Goal: Task Accomplishment & Management: Complete application form

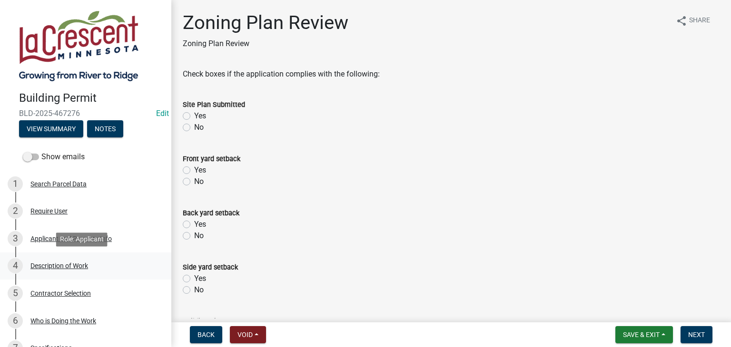
click at [45, 267] on div "Description of Work" at bounding box center [59, 266] width 58 height 7
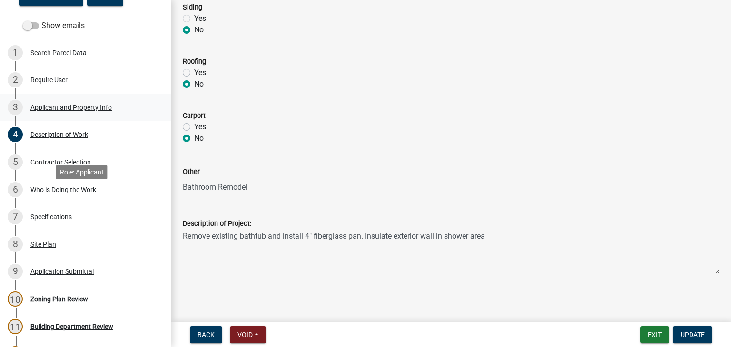
scroll to position [190, 0]
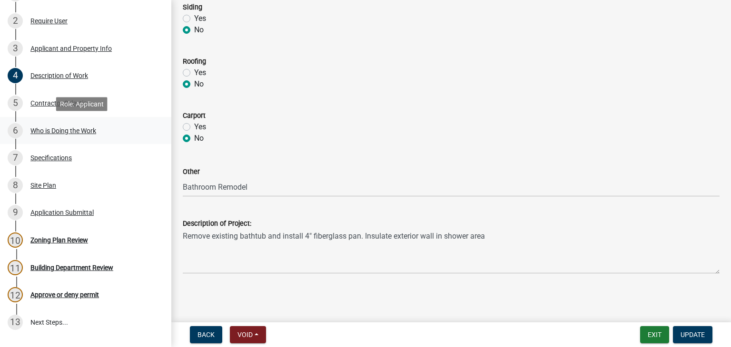
click at [55, 130] on div "Who is Doing the Work" at bounding box center [63, 130] width 66 height 7
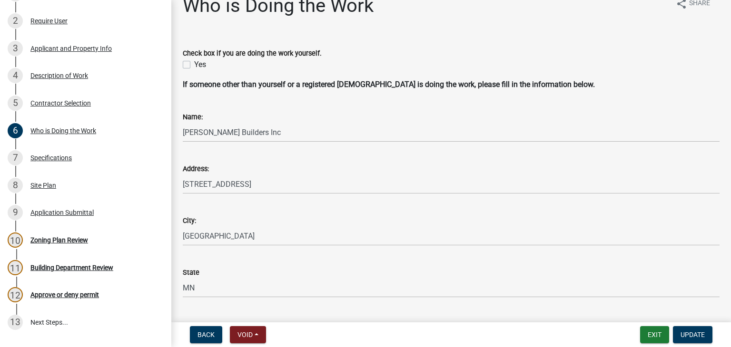
scroll to position [6, 0]
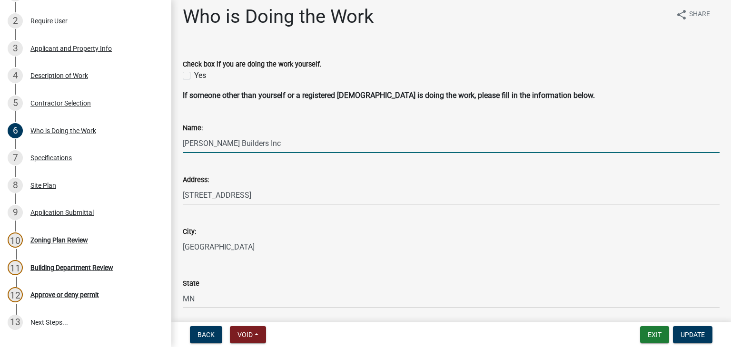
drag, startPoint x: 240, startPoint y: 145, endPoint x: 182, endPoint y: 140, distance: 58.2
click at [182, 140] on div "Name: Ocel Builders Inc" at bounding box center [451, 131] width 551 height 44
click at [278, 141] on input "Ocel Builders Inc" at bounding box center [451, 144] width 537 height 20
paste input "BC590012"
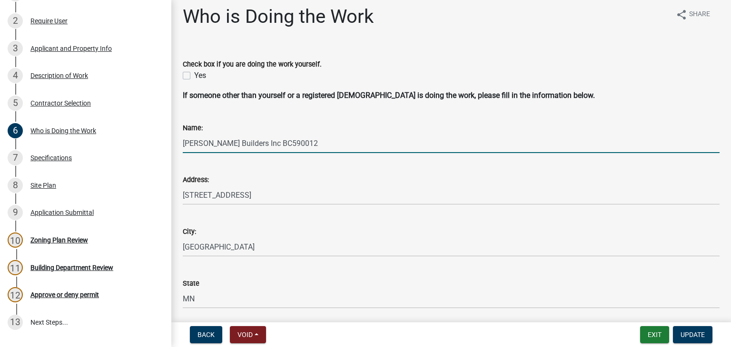
click at [241, 141] on input "Ocel Builders Inc BC590012" at bounding box center [451, 144] width 537 height 20
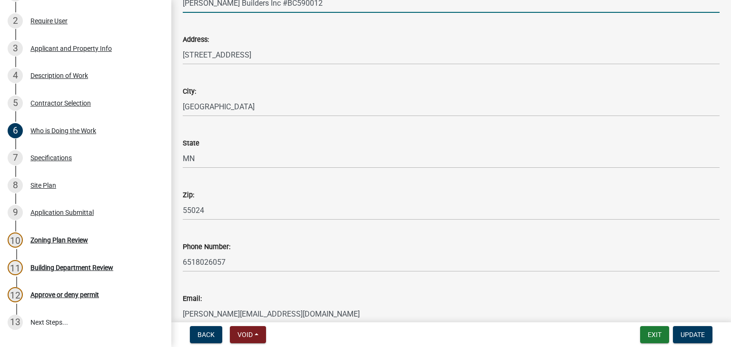
scroll to position [149, 0]
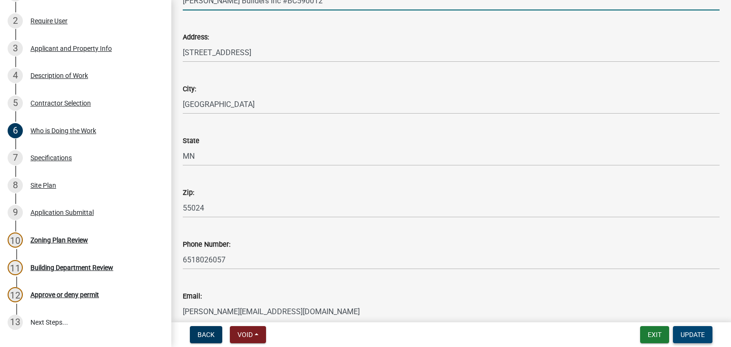
type input "Ocel Builders Inc #BC590012"
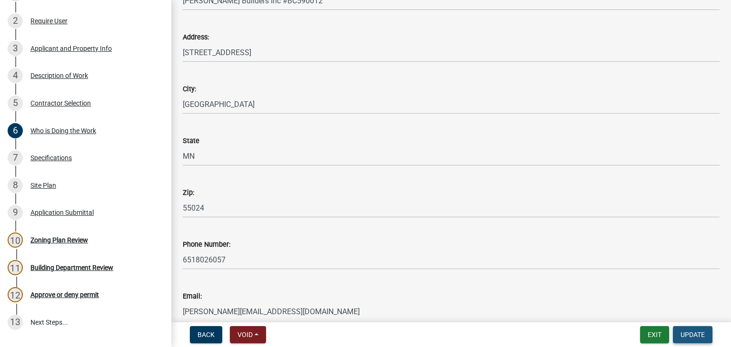
click at [697, 334] on span "Update" at bounding box center [692, 335] width 24 height 8
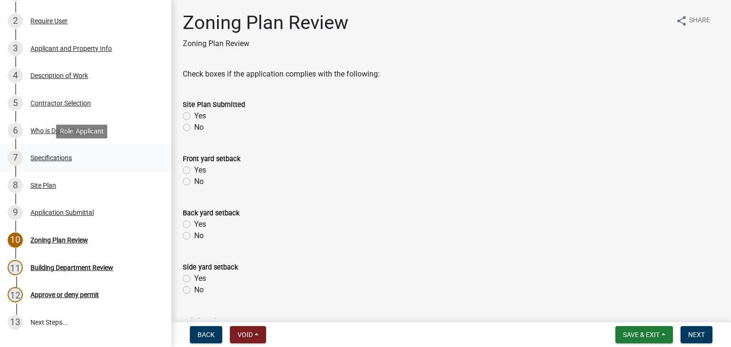
click at [55, 161] on div "Specifications" at bounding box center [50, 158] width 41 height 7
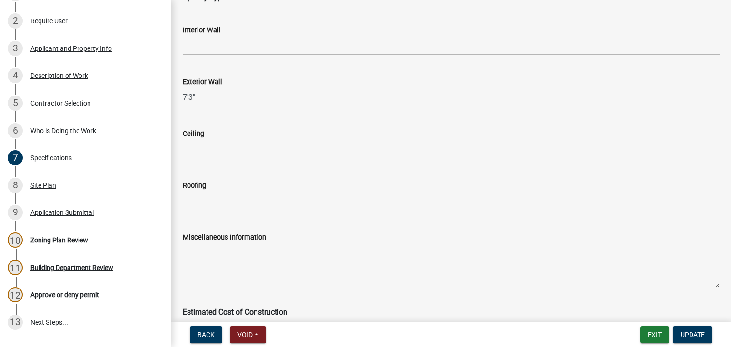
scroll to position [1664, 0]
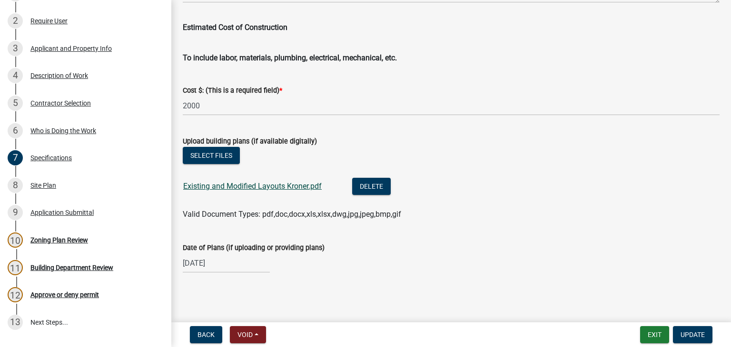
click at [299, 185] on link "Existing and Modified Layouts Kroner.pdf" at bounding box center [252, 186] width 138 height 9
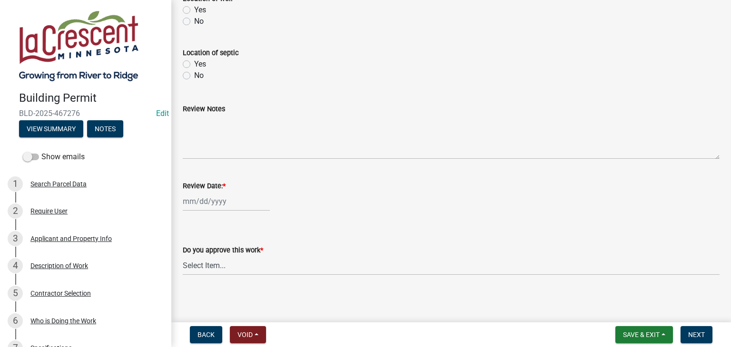
scroll to position [434, 0]
click at [206, 199] on div at bounding box center [226, 199] width 87 height 20
select select "8"
select select "2025"
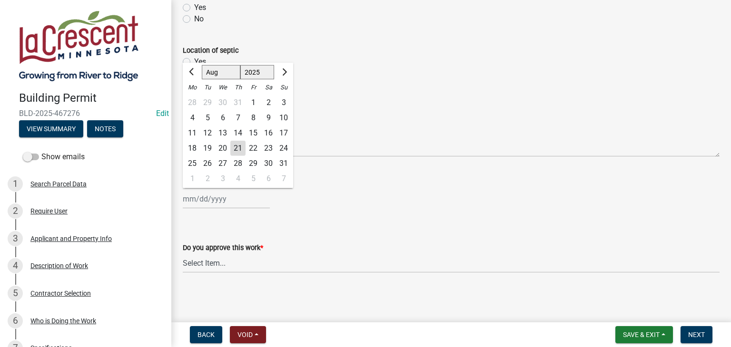
click at [231, 147] on div "21" at bounding box center [237, 148] width 15 height 15
type input "[DATE]"
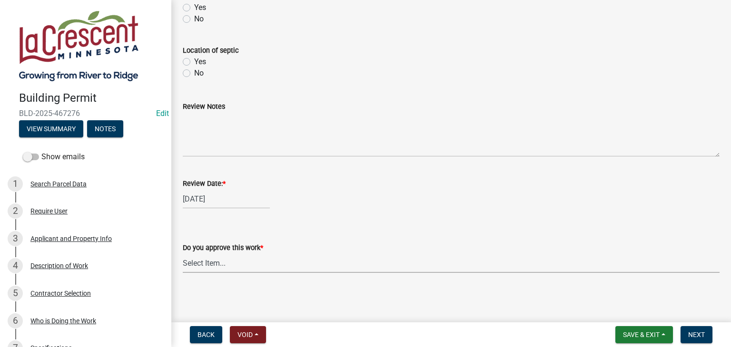
click at [219, 263] on select "Select Item... Yes No" at bounding box center [451, 264] width 537 height 20
click at [183, 254] on select "Select Item... Yes No" at bounding box center [451, 264] width 537 height 20
select select "90a60f2d-528c-4c9a-9c39-f00b3f6598b9"
click at [693, 337] on span "Next" at bounding box center [696, 335] width 17 height 8
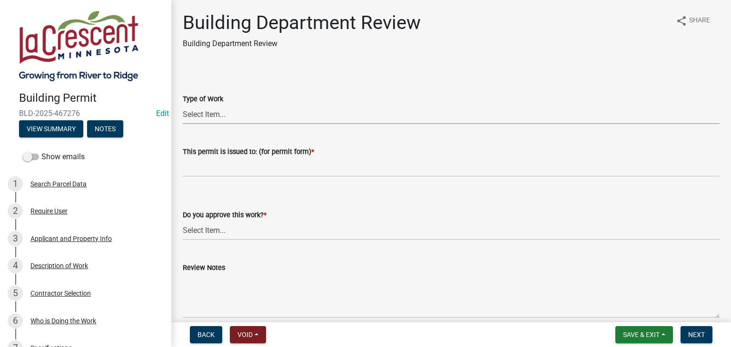
click at [203, 111] on select "Select Item... Roofing Siding Deck Other" at bounding box center [451, 115] width 537 height 20
click at [183, 105] on select "Select Item... Roofing Siding Deck Other" at bounding box center [451, 115] width 537 height 20
select select "bbf8997e-a289-4d03-8bd2-4f168381adc4"
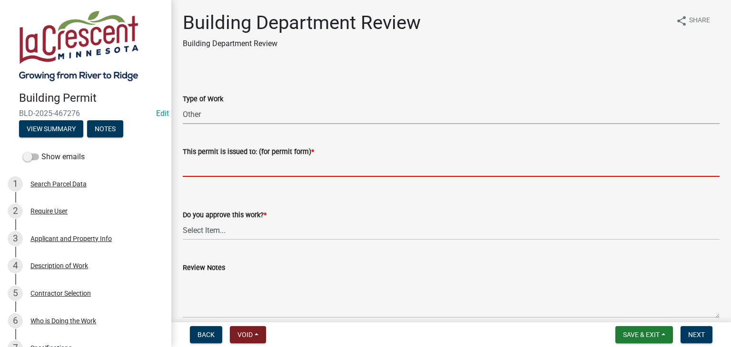
click at [199, 159] on input "This permit is issued to: (for permit form) *" at bounding box center [451, 167] width 537 height 20
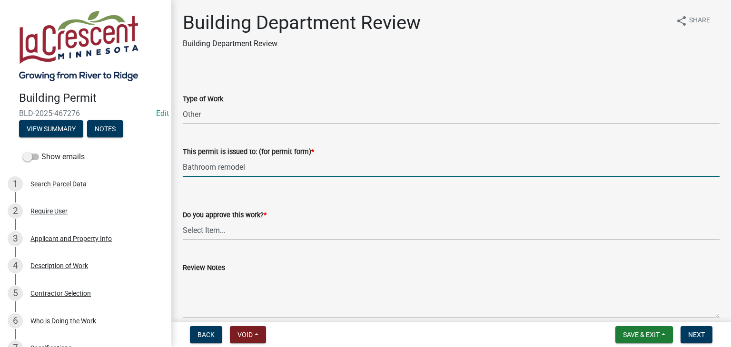
type input "Bathroom remodel"
click at [205, 227] on select "Select Item... Yes No" at bounding box center [451, 231] width 537 height 20
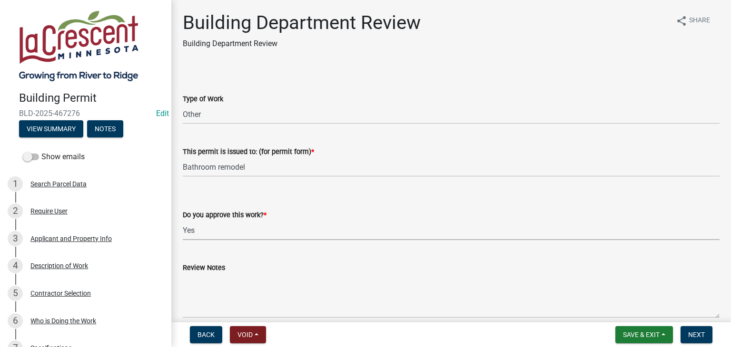
click at [183, 221] on select "Select Item... Yes No" at bounding box center [451, 231] width 537 height 20
select select "689549b3-38a5-47de-8a89-287a50612ed0"
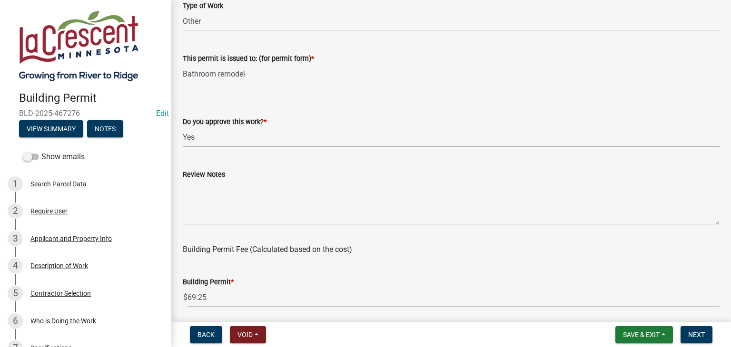
scroll to position [95, 0]
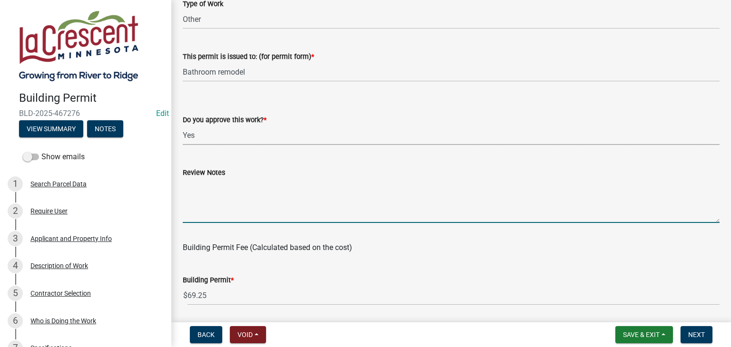
click at [201, 187] on textarea "Review Notes" at bounding box center [451, 200] width 537 height 45
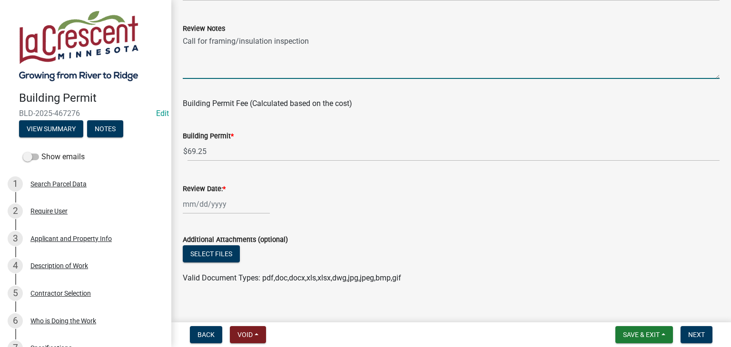
scroll to position [250, 0]
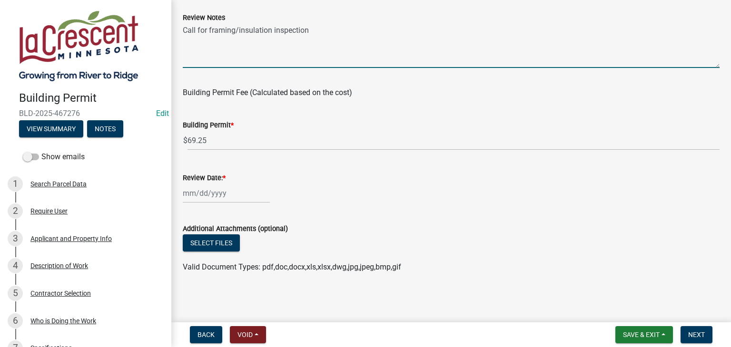
type textarea "Call for framing/insulation inspection"
select select "8"
select select "2025"
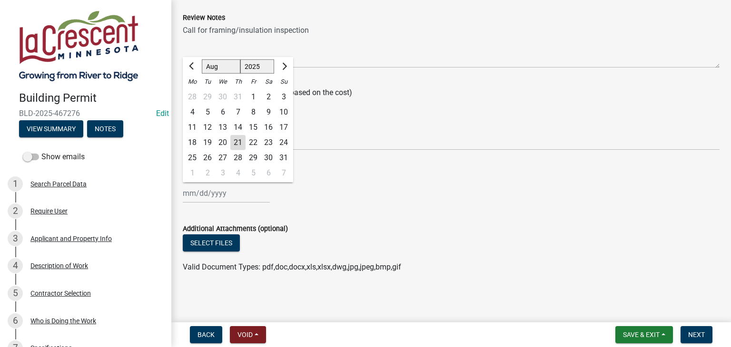
click at [226, 191] on div "[PERSON_NAME] Feb Mar Apr [PERSON_NAME][DATE] Oct Nov [DATE] 1526 1527 1528 152…" at bounding box center [226, 194] width 87 height 20
click at [242, 144] on div "21" at bounding box center [237, 142] width 15 height 15
type input "[DATE]"
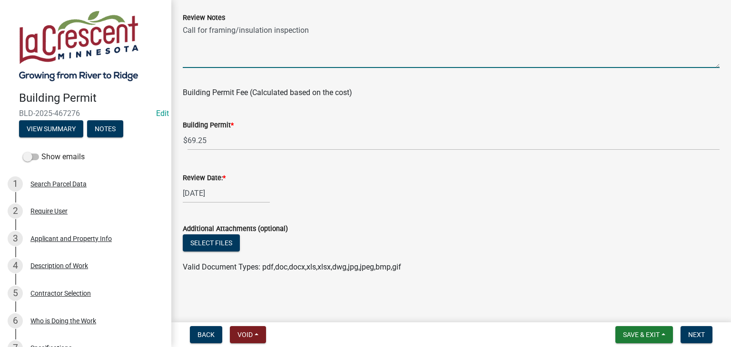
click at [310, 25] on textarea "Call for framing/insulation inspection" at bounding box center [451, 45] width 537 height 45
type textarea "Call for framing/insulation inspection. Plumbing work will need to completed by…"
click at [420, 101] on wm-data-entity-input "Building Permit Fee (Calculated based on the cost)" at bounding box center [451, 91] width 537 height 30
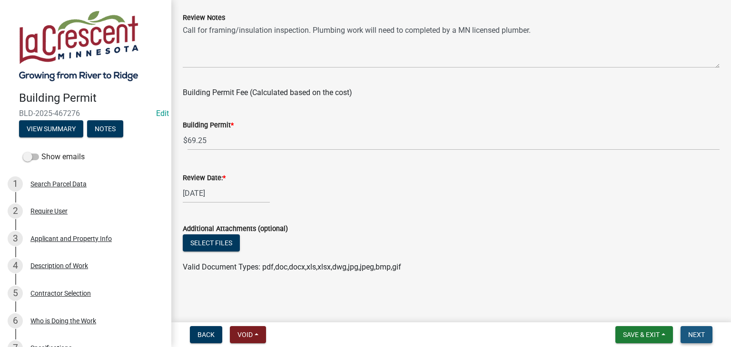
click at [690, 334] on span "Next" at bounding box center [696, 335] width 17 height 8
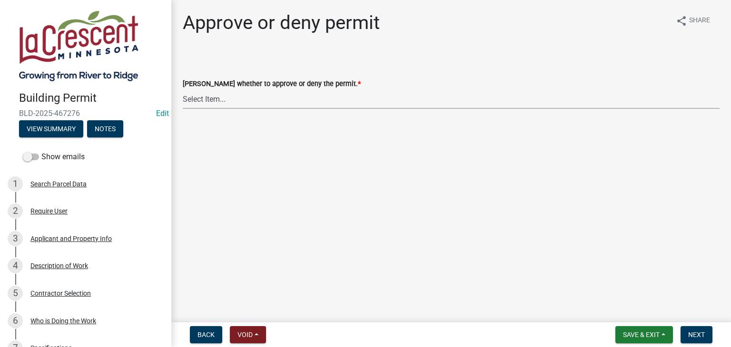
click at [222, 99] on select "Select Item... Approve Deny" at bounding box center [451, 99] width 537 height 20
click at [183, 89] on select "Select Item... Approve Deny" at bounding box center [451, 99] width 537 height 20
select select "d6055423-832b-4dbf-8b87-0bb94d1ae5d3"
click at [692, 330] on button "Next" at bounding box center [696, 334] width 32 height 17
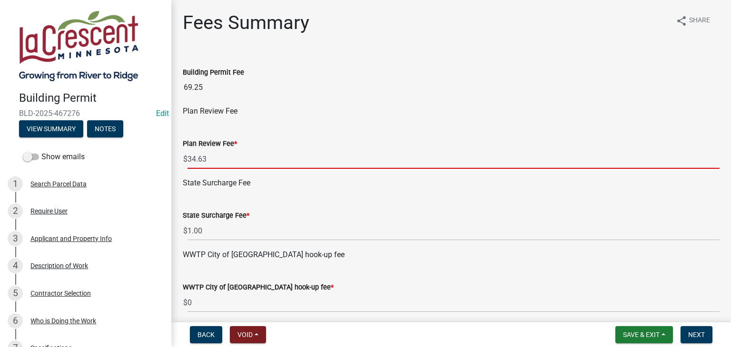
click at [216, 161] on input "34.63" at bounding box center [453, 159] width 532 height 20
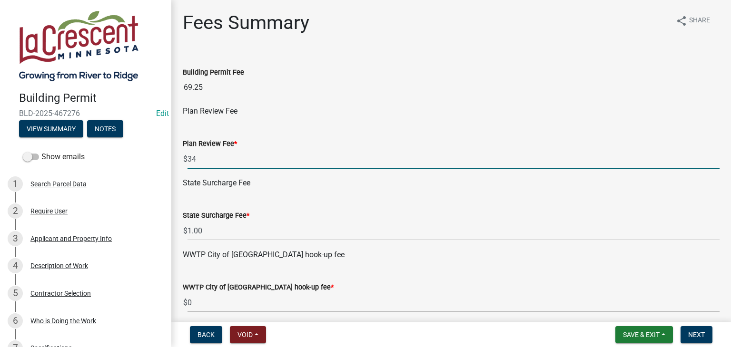
type input "3"
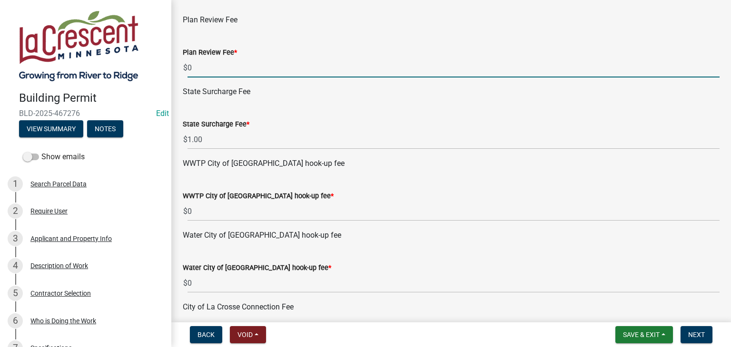
scroll to position [95, 0]
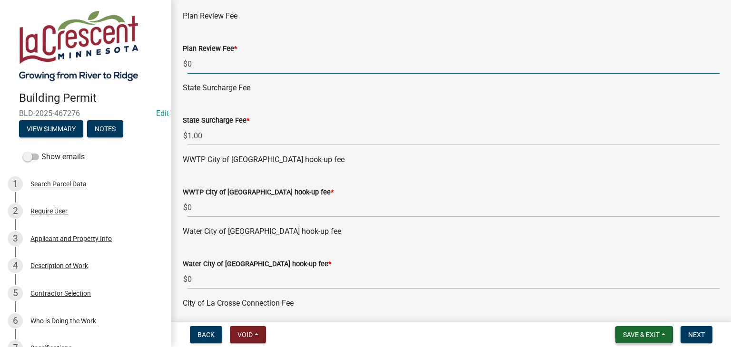
type input "0"
click at [663, 332] on button "Save & Exit" at bounding box center [644, 334] width 58 height 17
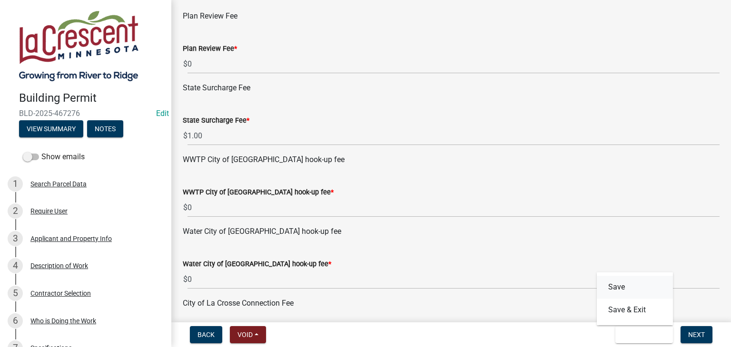
click at [614, 288] on button "Save" at bounding box center [634, 287] width 76 height 23
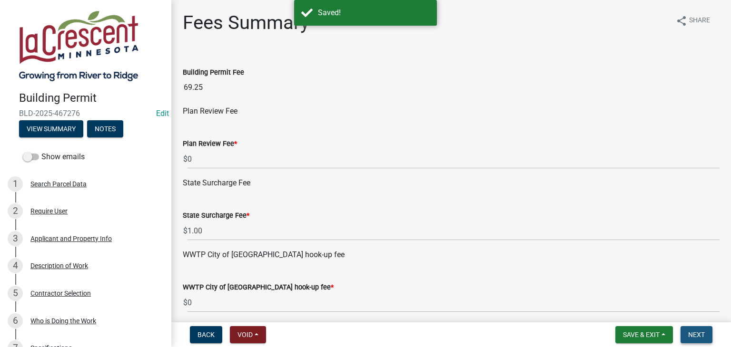
click at [696, 337] on span "Next" at bounding box center [696, 335] width 17 height 8
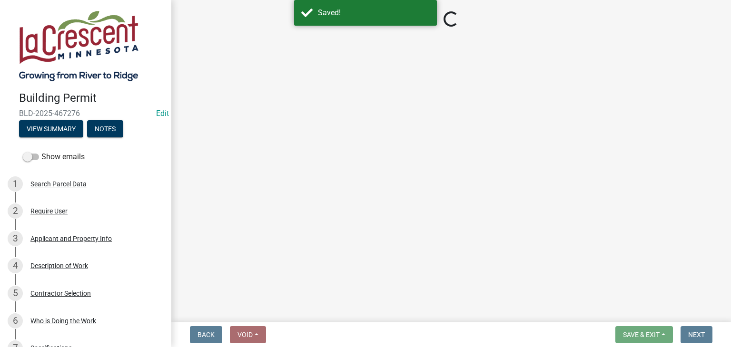
select select "3: 3"
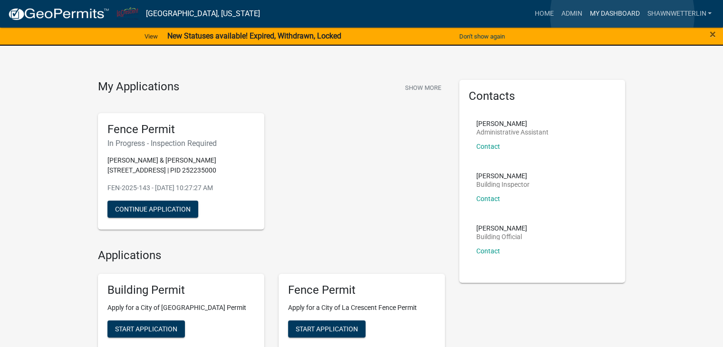
click at [623, 15] on link "My Dashboard" at bounding box center [615, 14] width 58 height 18
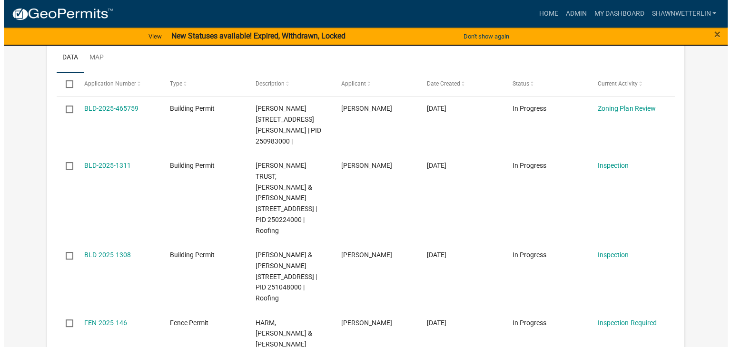
scroll to position [285, 0]
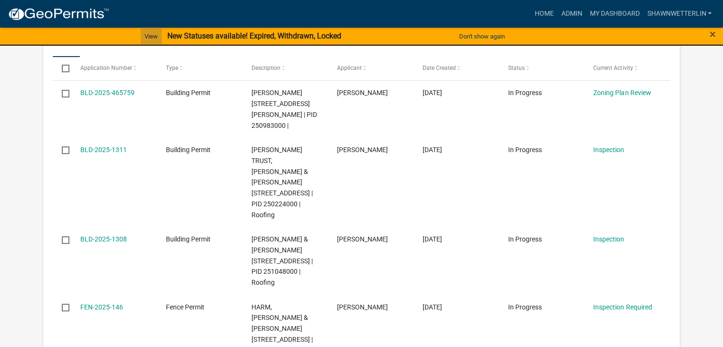
click at [152, 34] on link "View" at bounding box center [151, 37] width 21 height 16
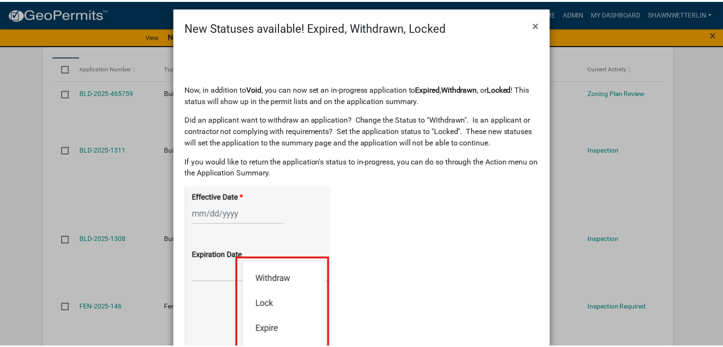
scroll to position [0, 0]
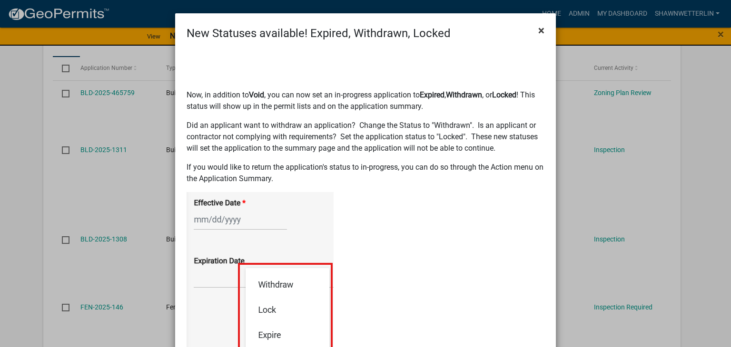
click at [540, 31] on button "×" at bounding box center [540, 30] width 21 height 27
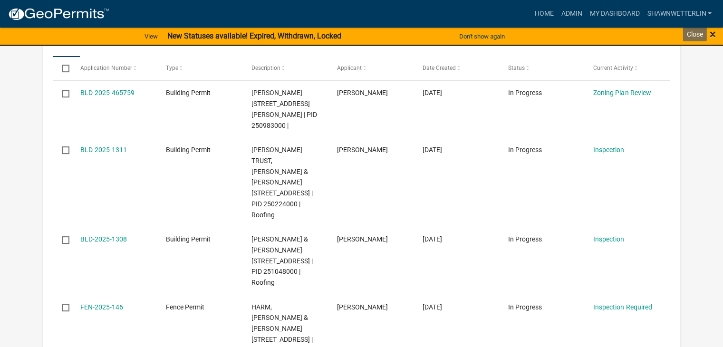
click at [712, 34] on span "×" at bounding box center [713, 34] width 6 height 13
